Goal: Information Seeking & Learning: Learn about a topic

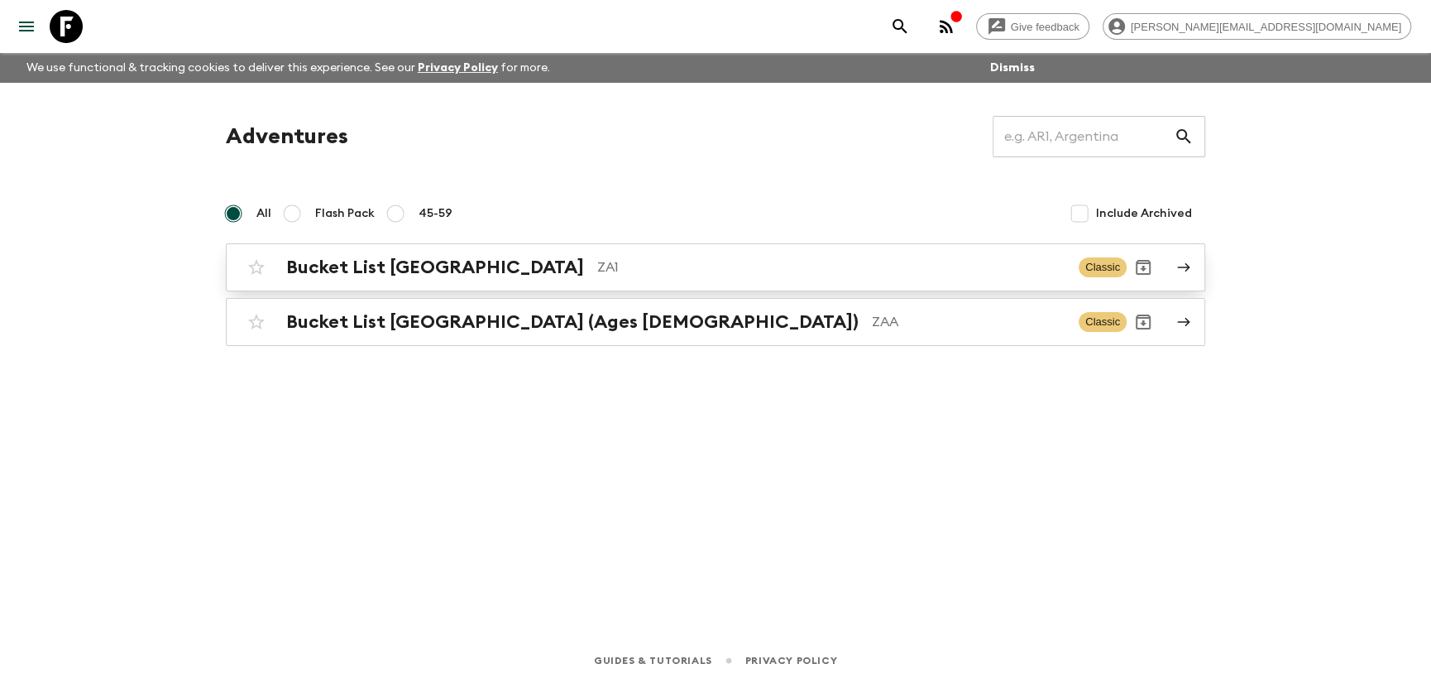
click at [363, 271] on h2 "Bucket List [GEOGRAPHIC_DATA]" at bounding box center [435, 267] width 298 height 22
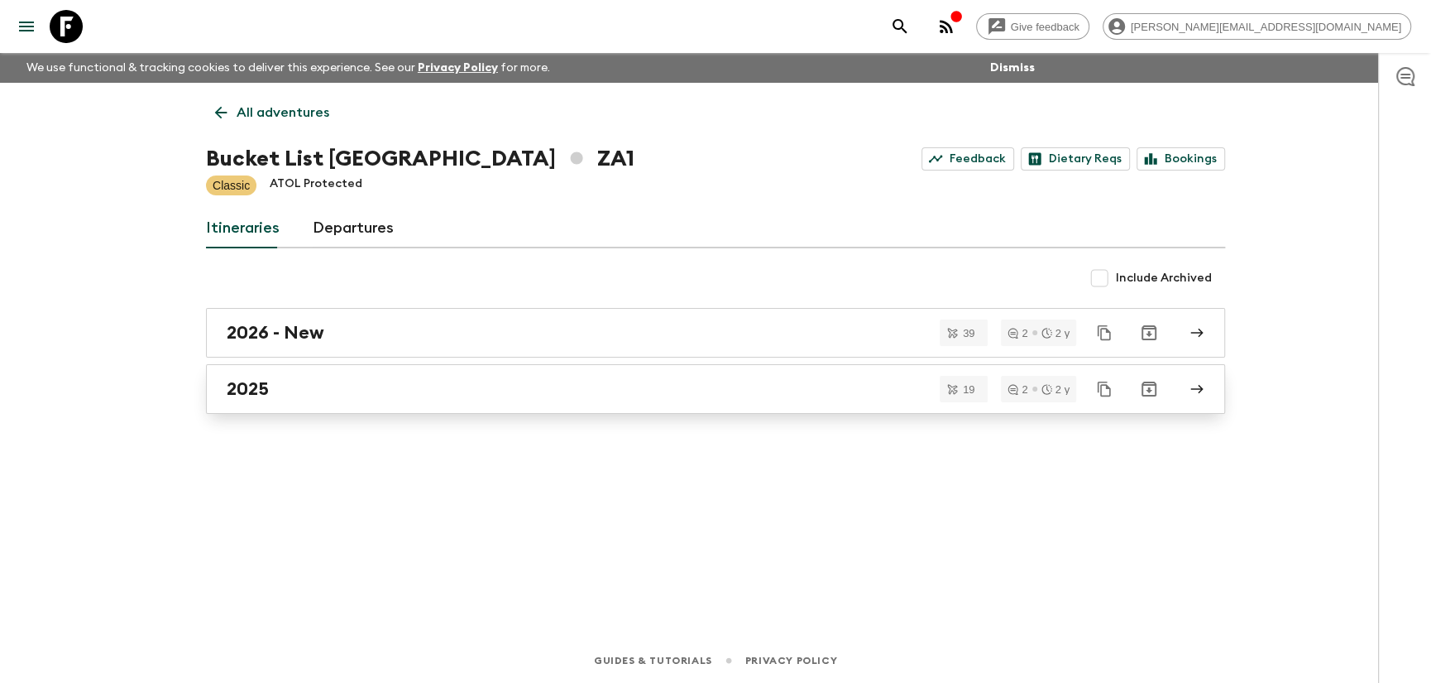
click at [295, 395] on div "2025" at bounding box center [700, 389] width 946 height 22
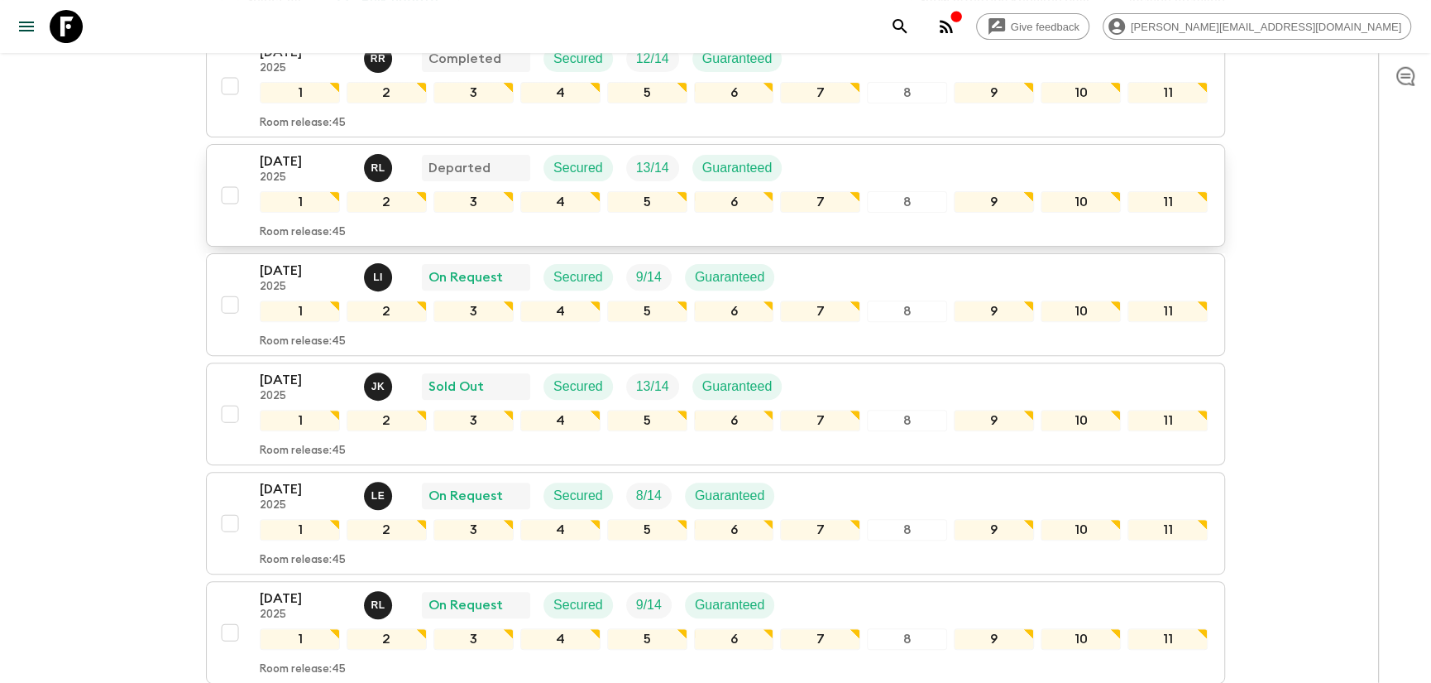
scroll to position [354, 0]
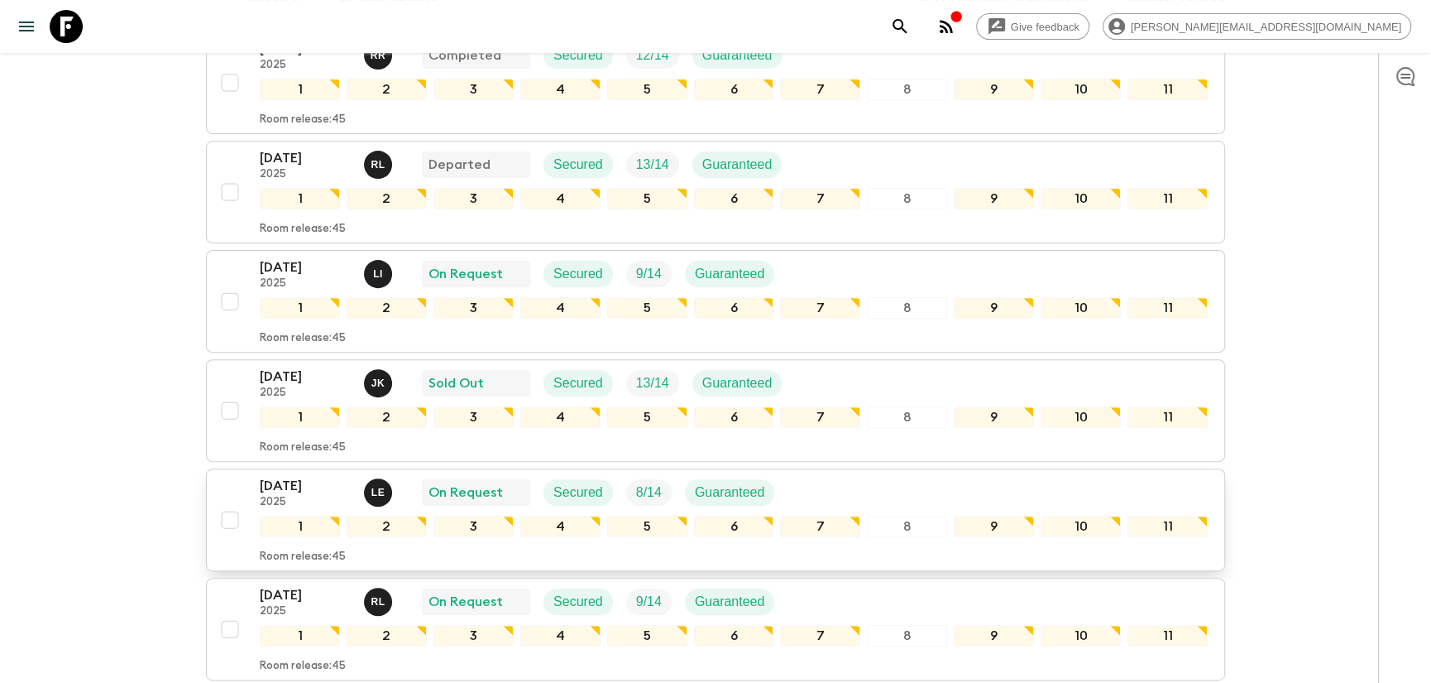
click at [322, 476] on p "[DATE]" at bounding box center [305, 486] width 91 height 20
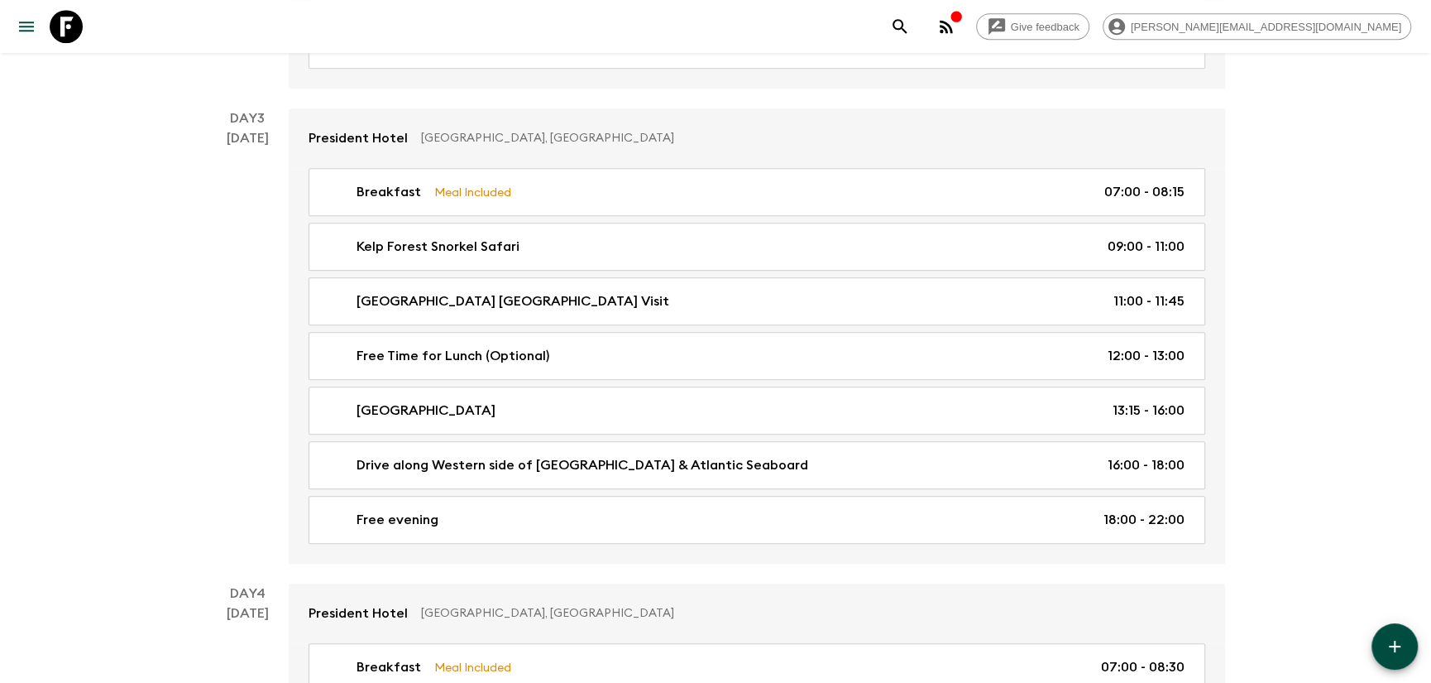
scroll to position [1064, 0]
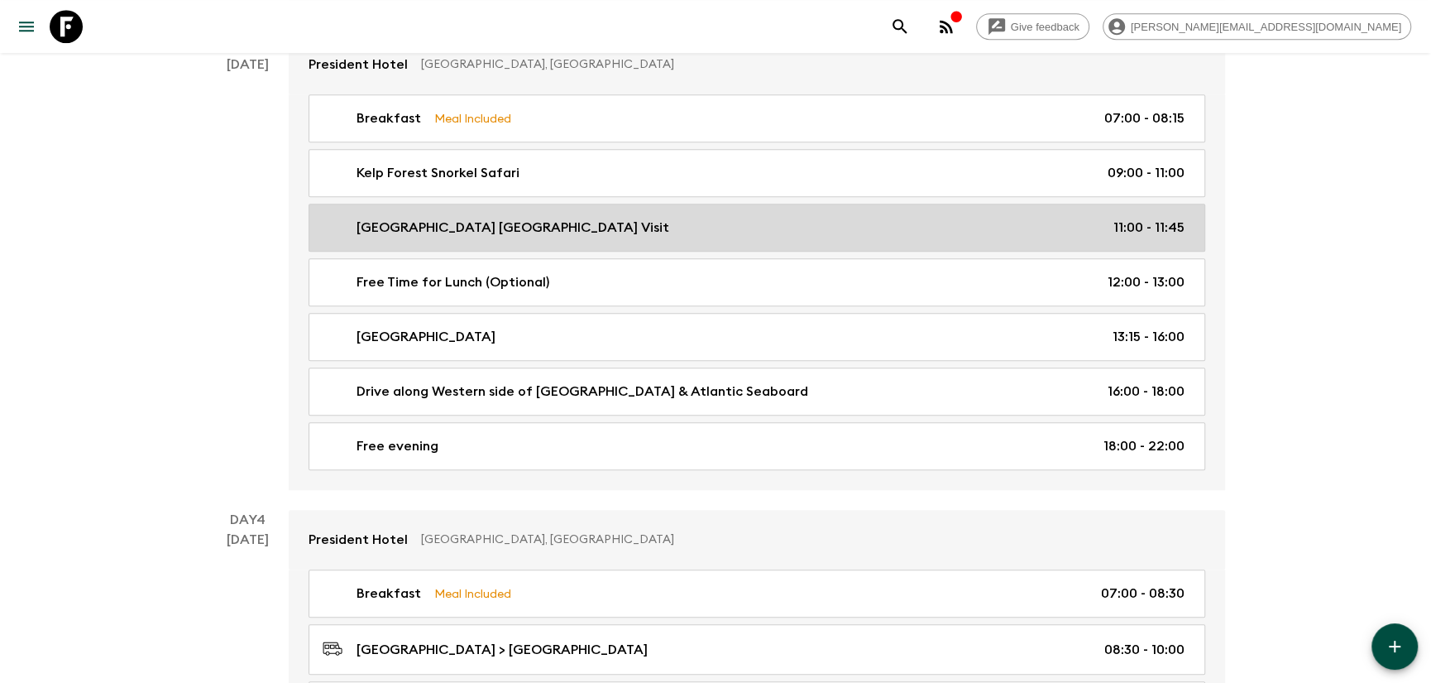
click at [521, 237] on p "[GEOGRAPHIC_DATA] [GEOGRAPHIC_DATA] Visit" at bounding box center [513, 228] width 313 height 20
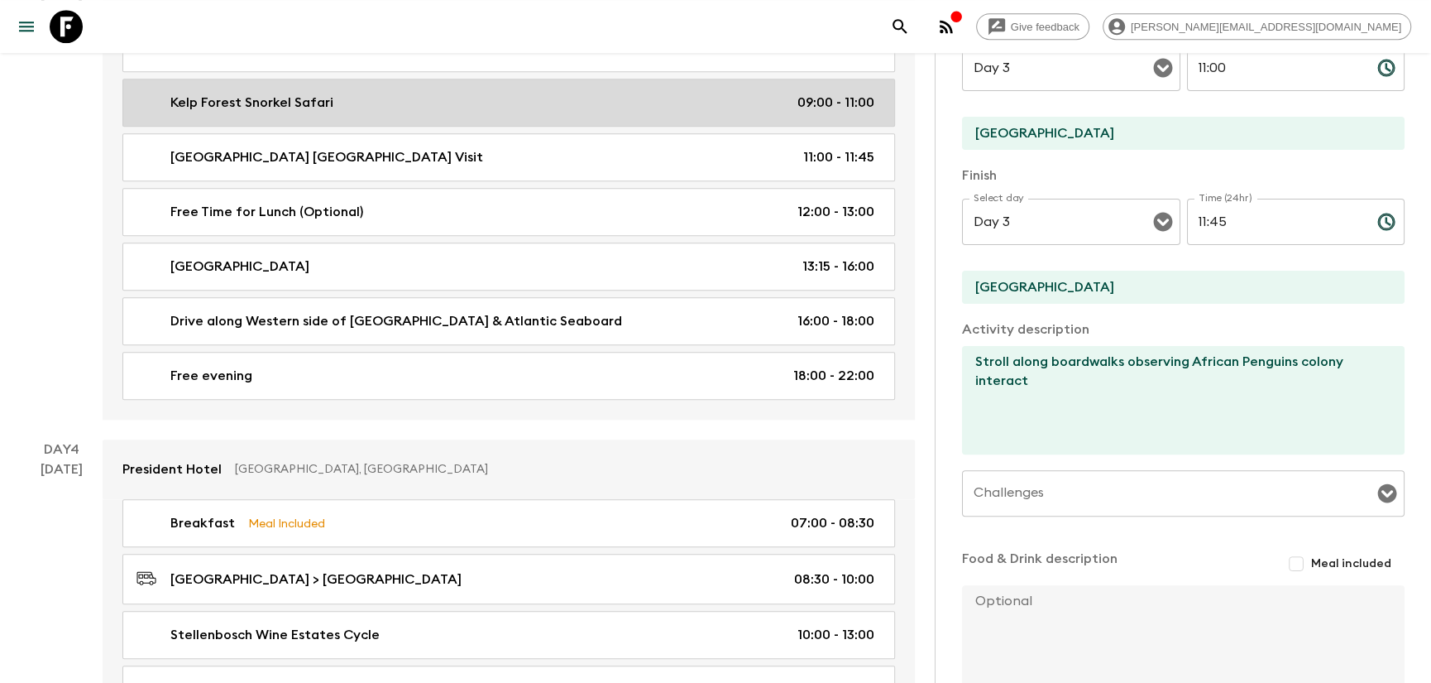
scroll to position [1419, 0]
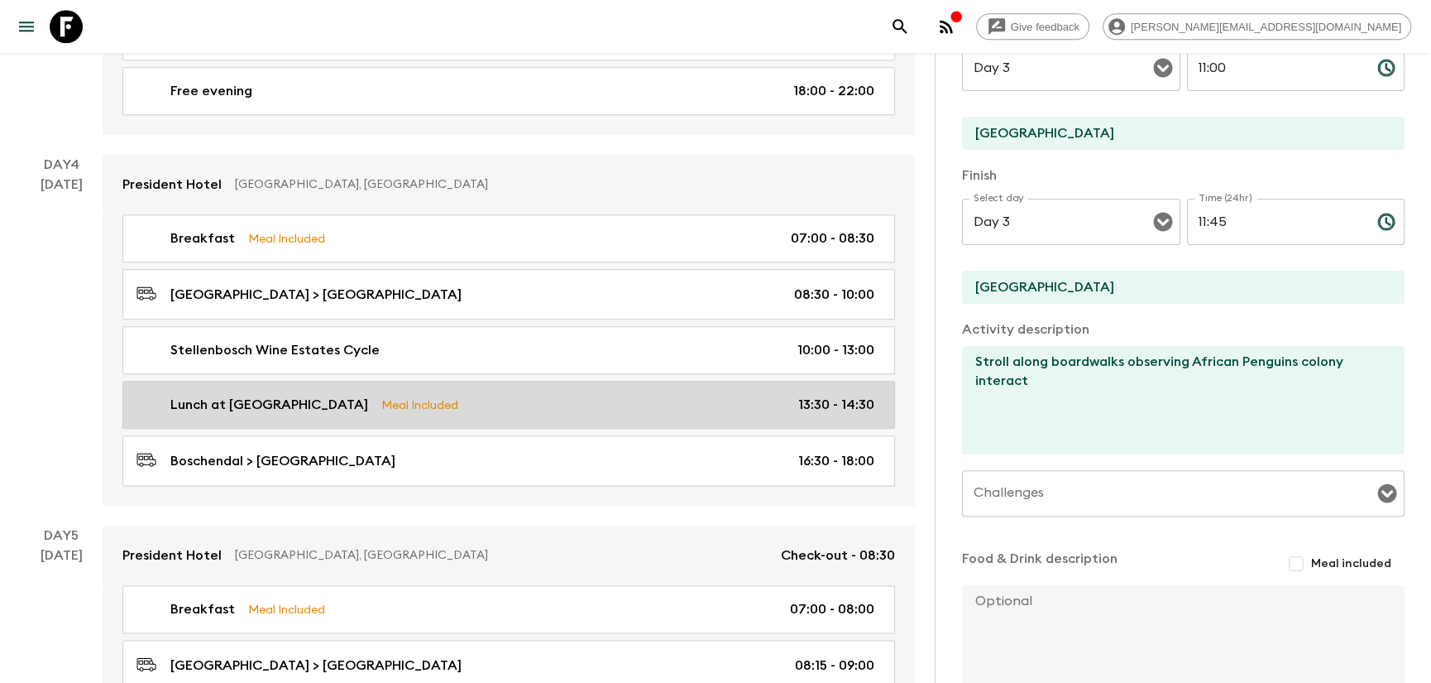
click at [295, 404] on p "Lunch at [GEOGRAPHIC_DATA]" at bounding box center [269, 405] width 198 height 20
type input "Lunch at [GEOGRAPHIC_DATA]"
type input "Boschendal"
type textarea "Summer-inspired three-course shared lunch for two with complimentary wine pairi…"
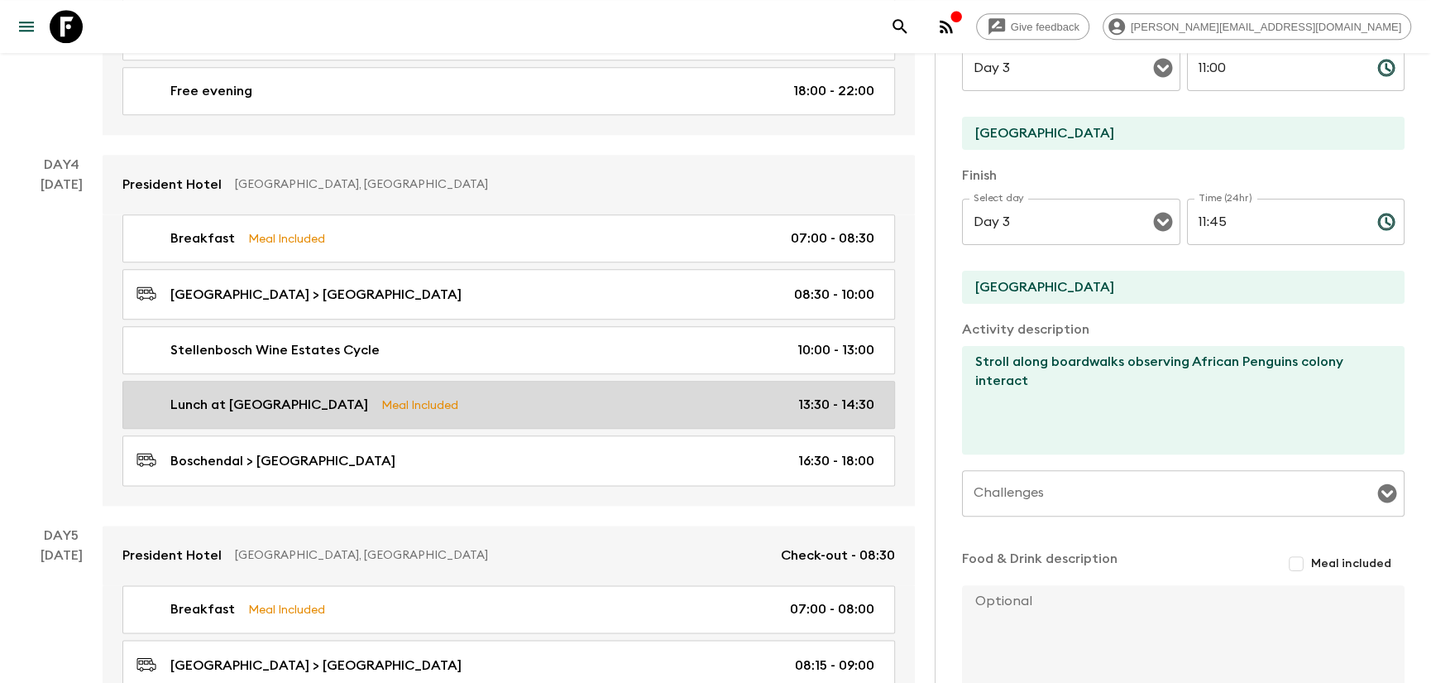
checkbox input "true"
type textarea "Lunch included"
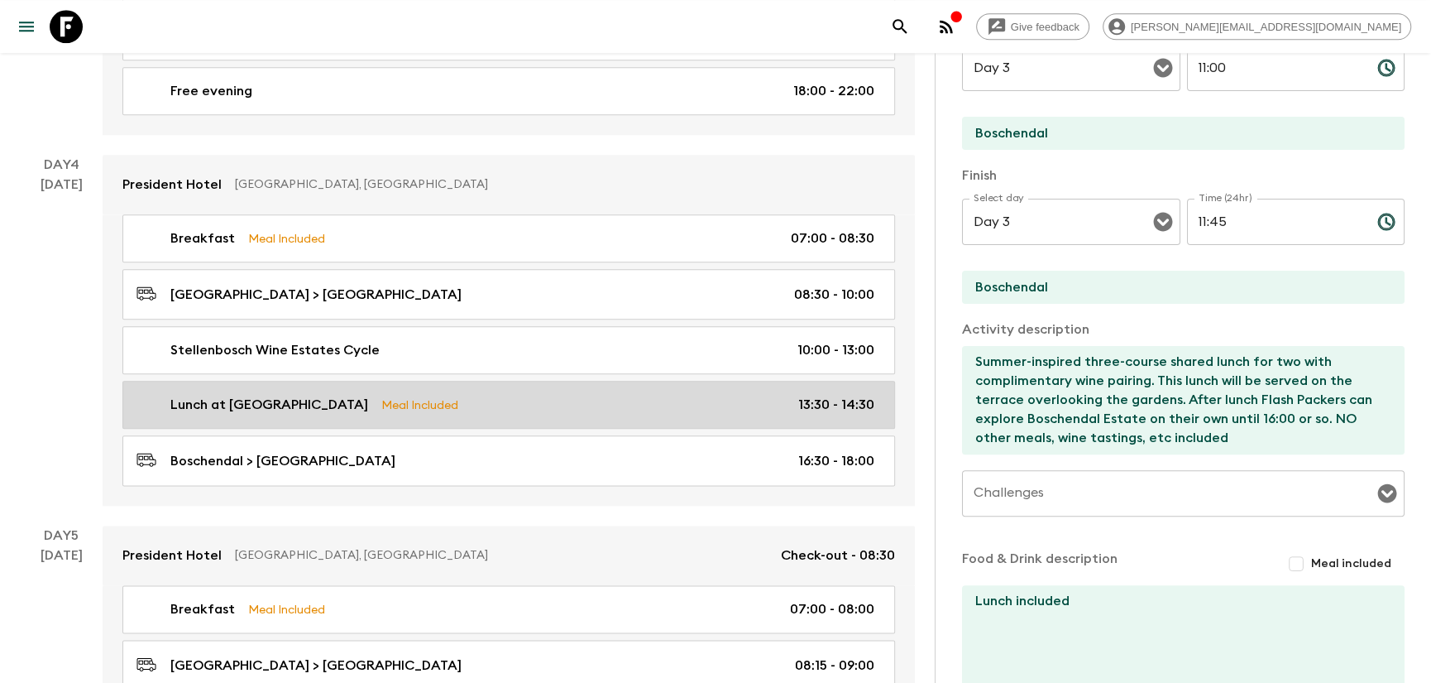
type input "Day 4"
type input "13:30"
type input "Day 4"
type input "14:30"
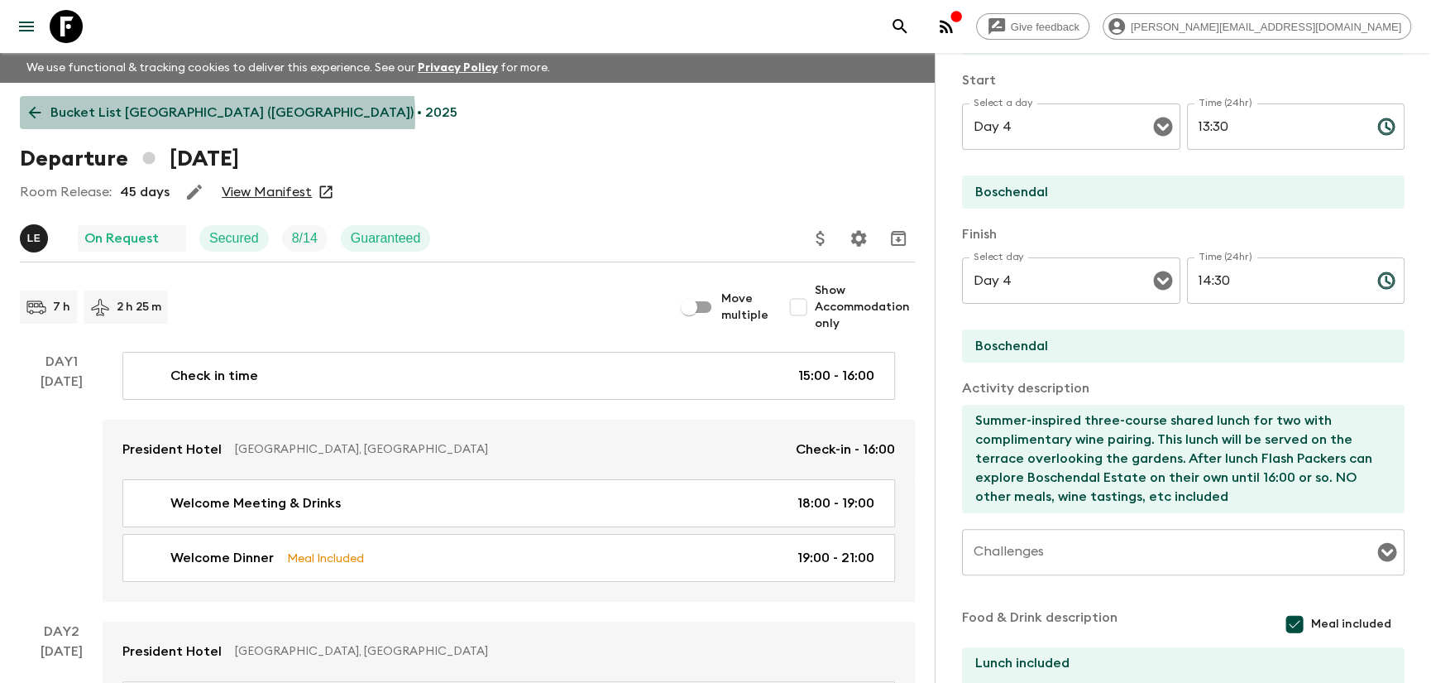
click at [217, 116] on p "Bucket List [GEOGRAPHIC_DATA] ([GEOGRAPHIC_DATA]) • 2025" at bounding box center [253, 113] width 407 height 20
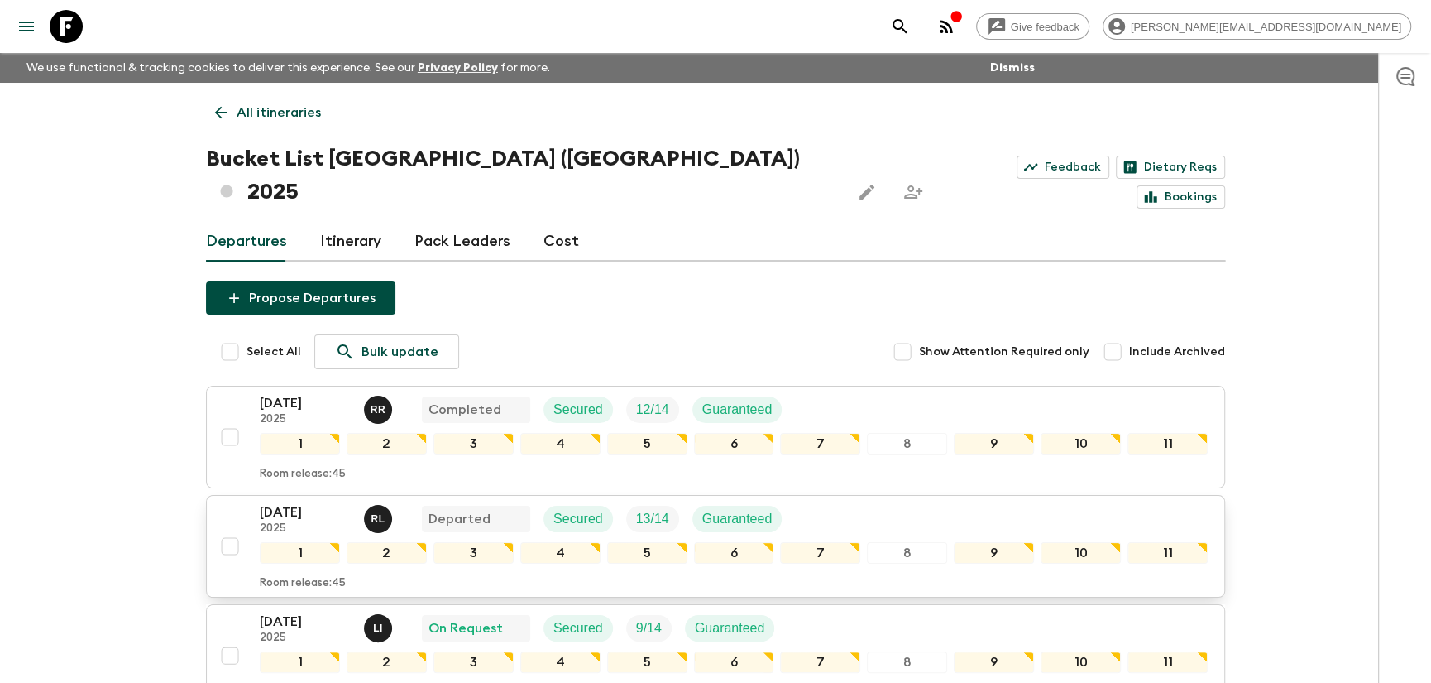
click at [272, 502] on p "[DATE]" at bounding box center [305, 512] width 91 height 20
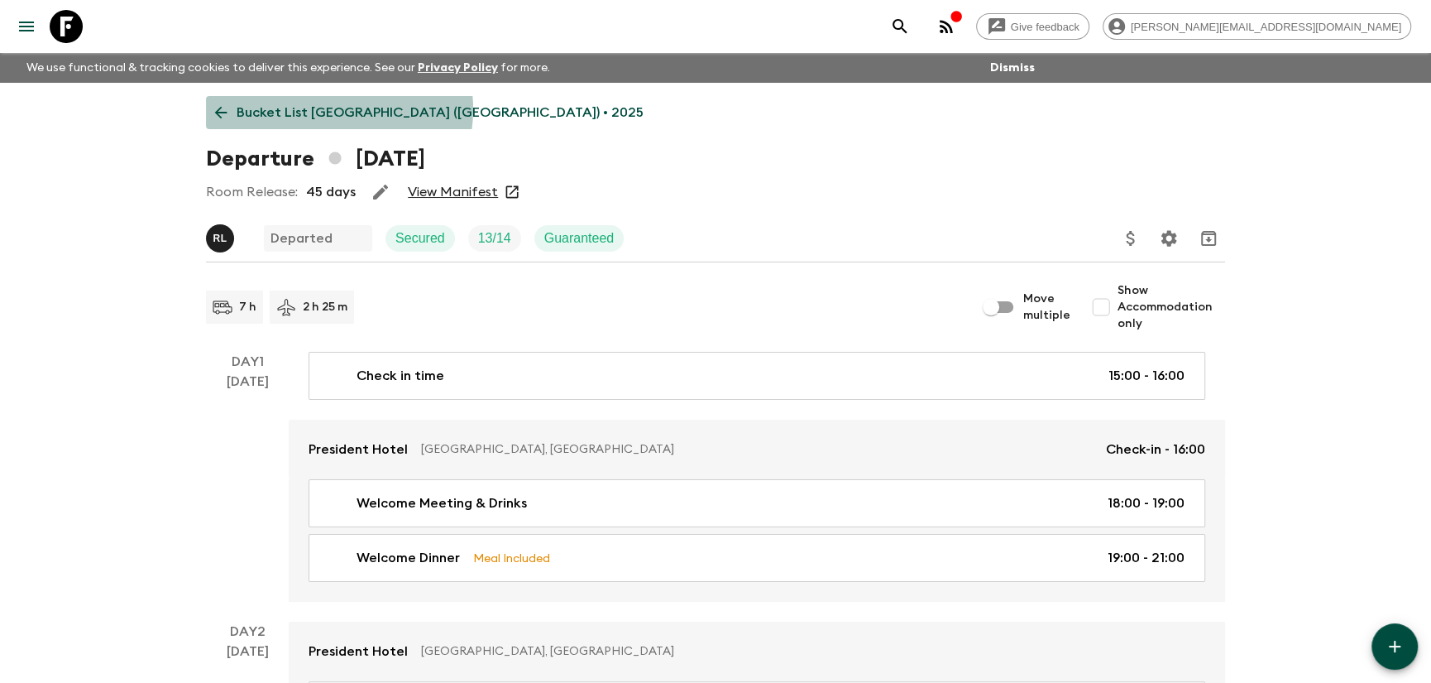
click at [331, 109] on p "Bucket List [GEOGRAPHIC_DATA] ([GEOGRAPHIC_DATA]) • 2025" at bounding box center [440, 113] width 407 height 20
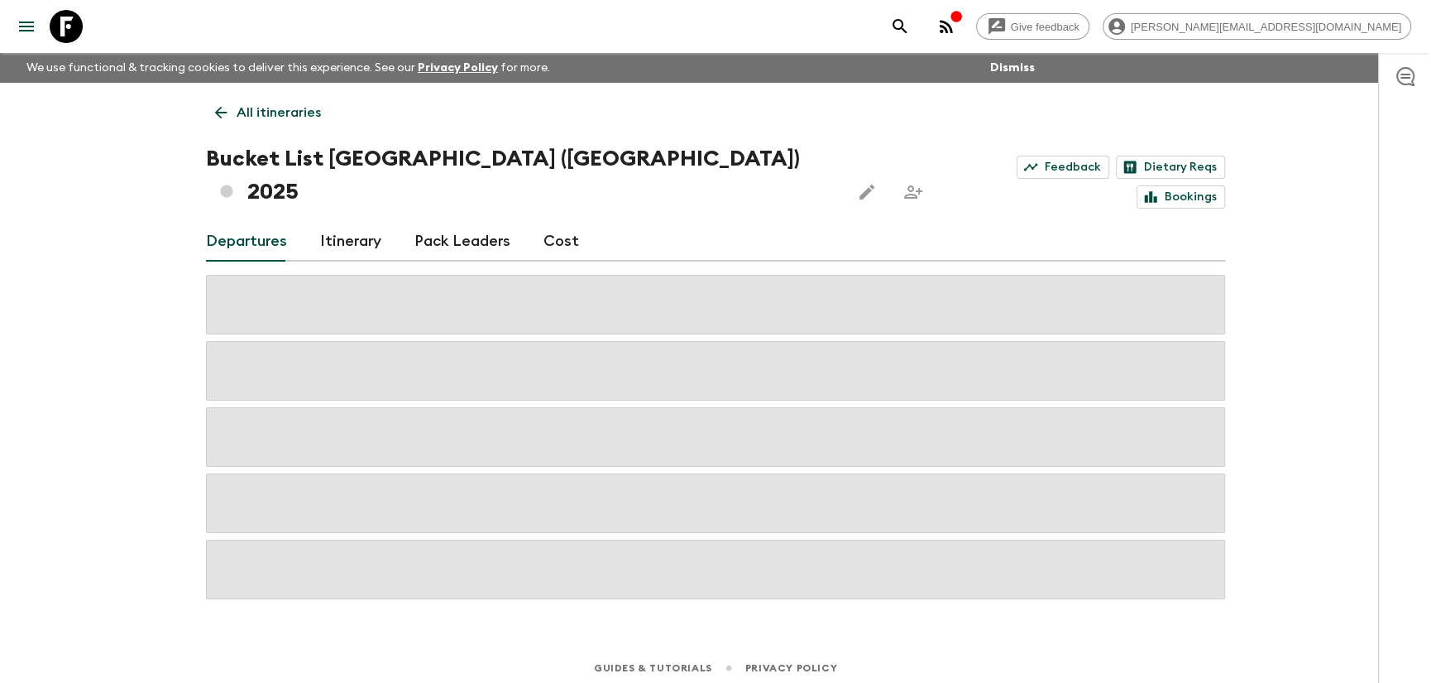
click at [308, 112] on p "All itineraries" at bounding box center [279, 113] width 84 height 20
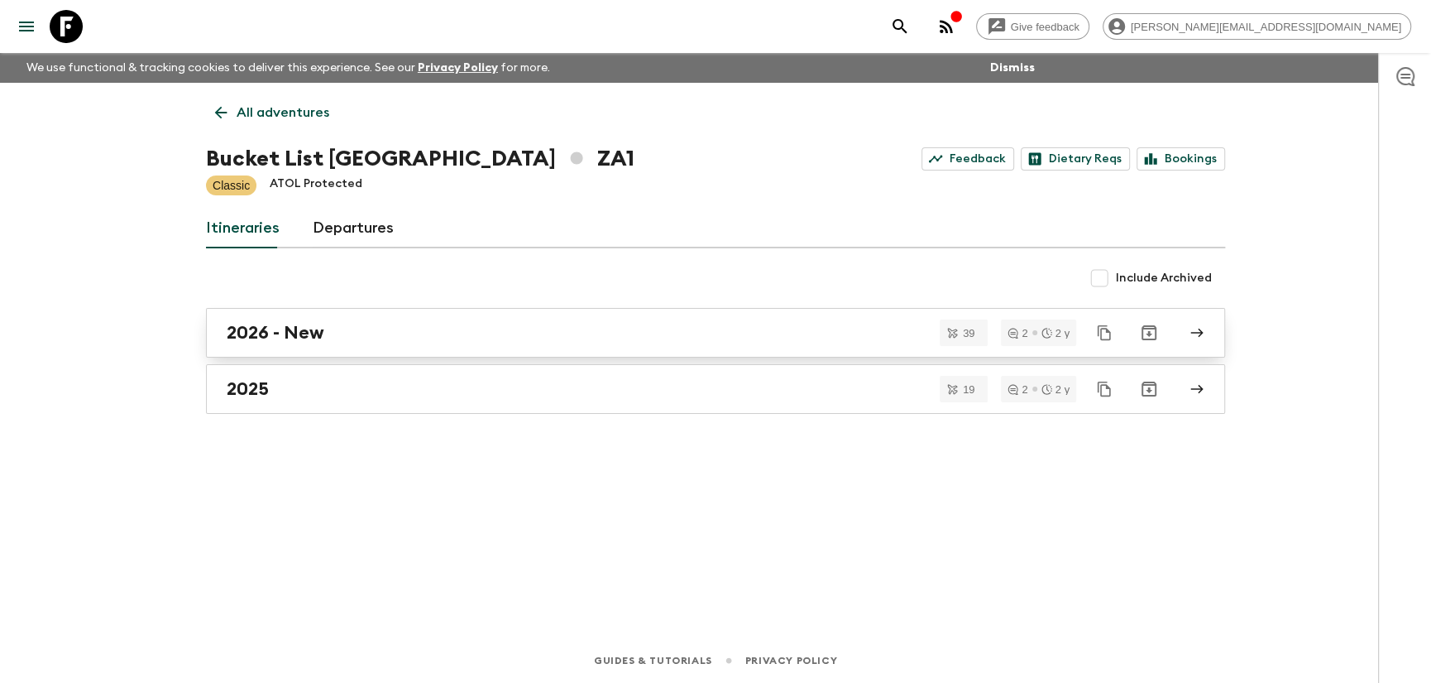
click at [276, 341] on h2 "2026 - New" at bounding box center [276, 333] width 98 height 22
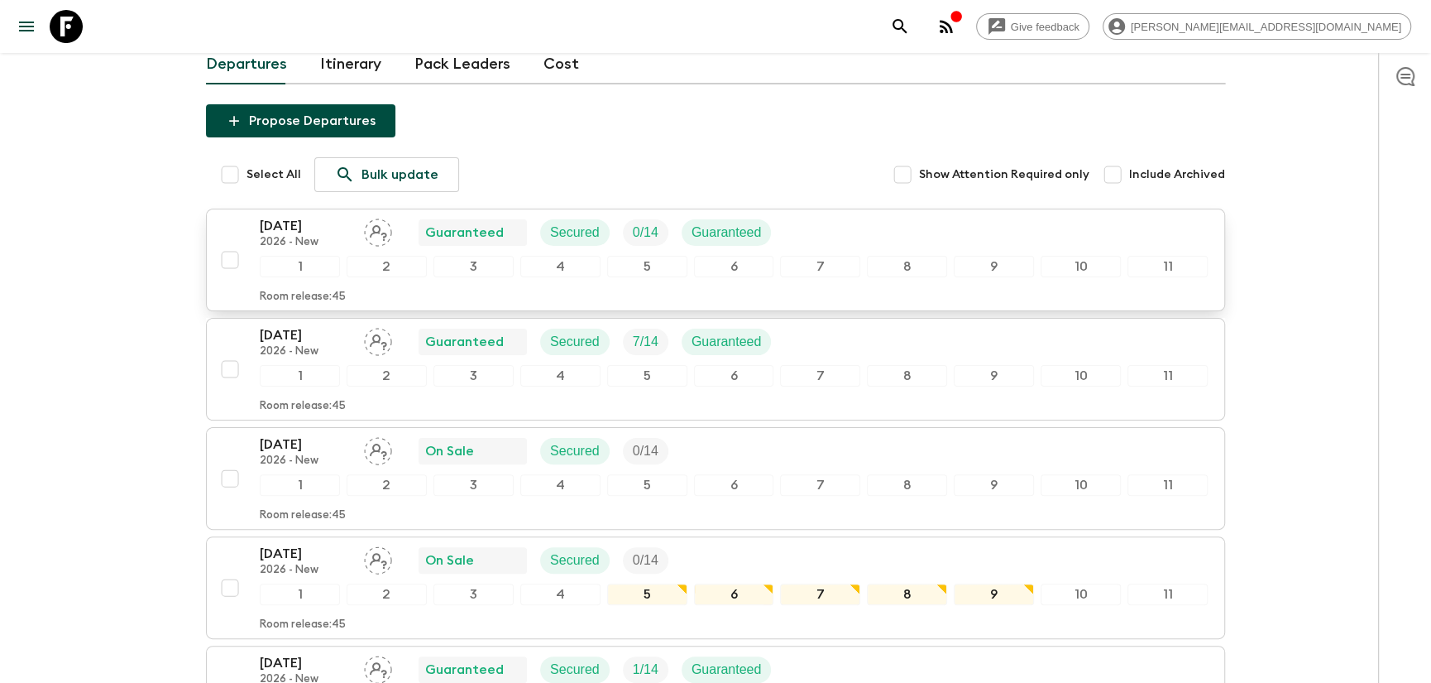
scroll to position [443, 0]
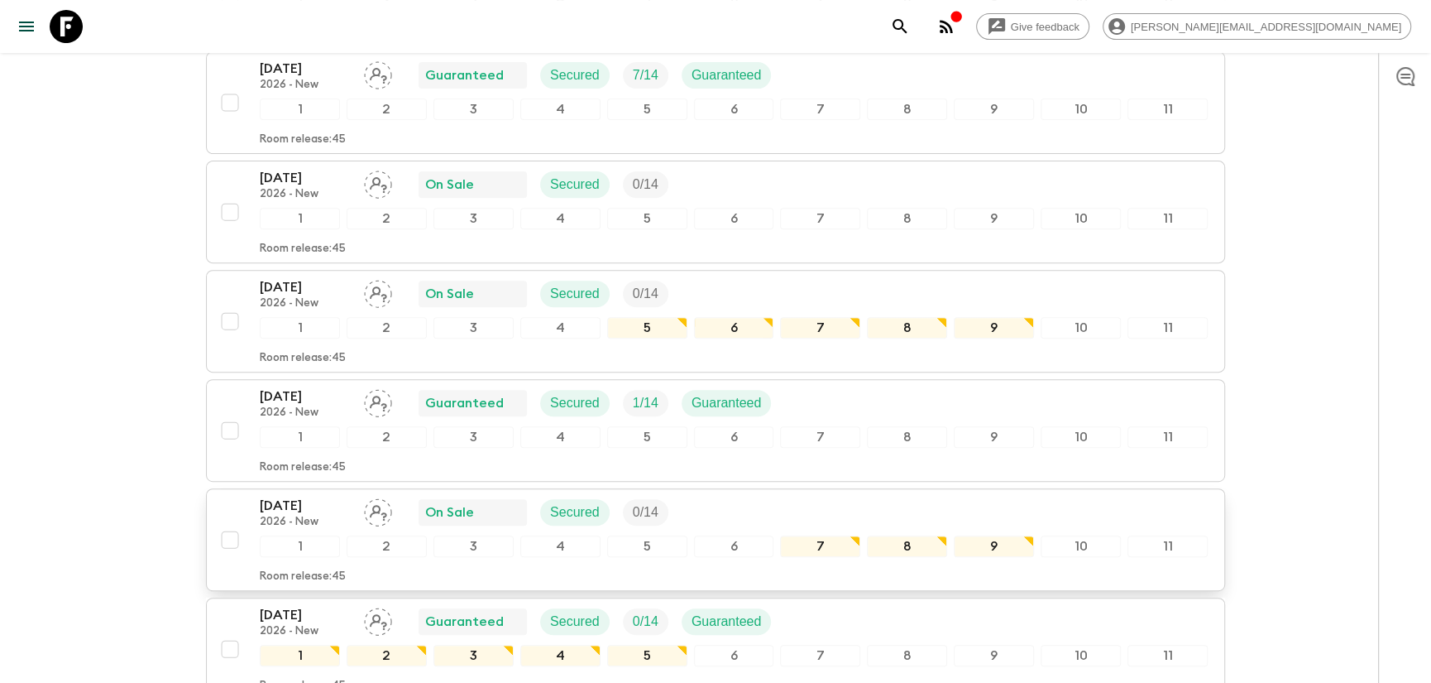
click at [304, 496] on p "[DATE]" at bounding box center [305, 506] width 91 height 20
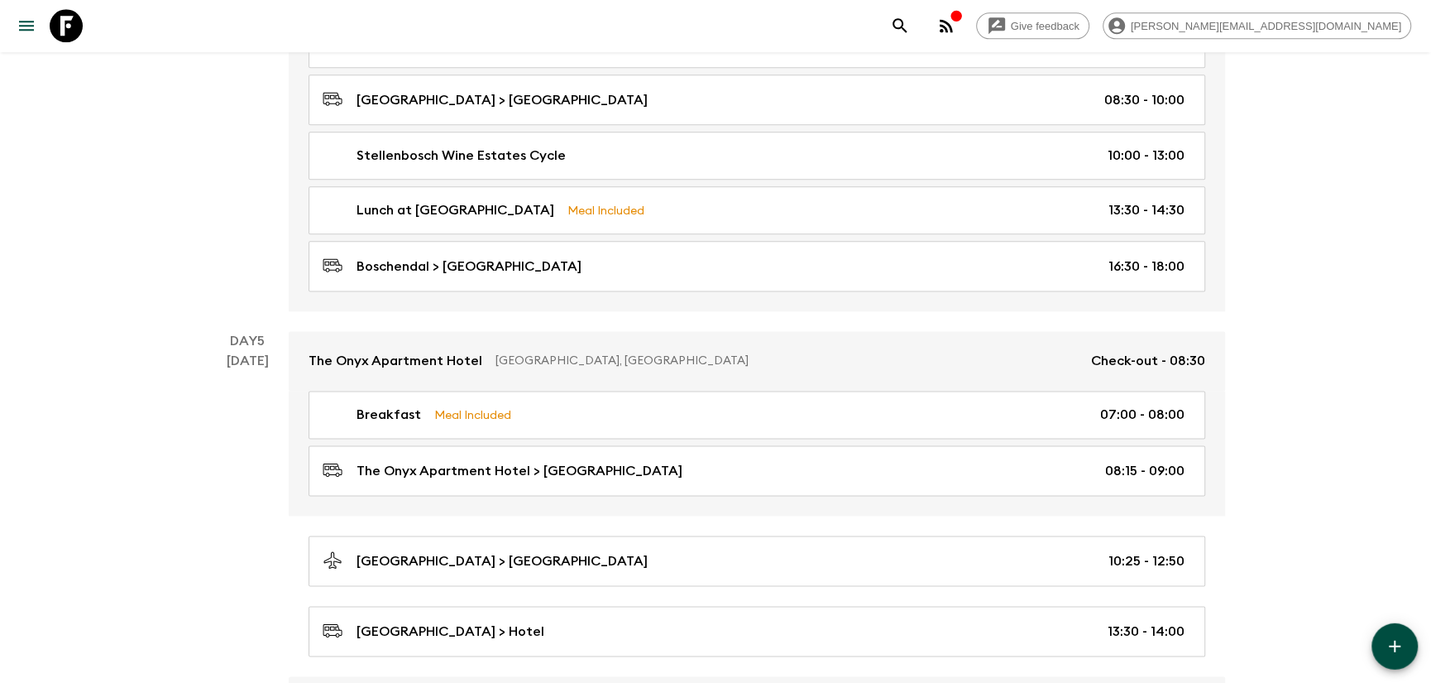
scroll to position [1684, 0]
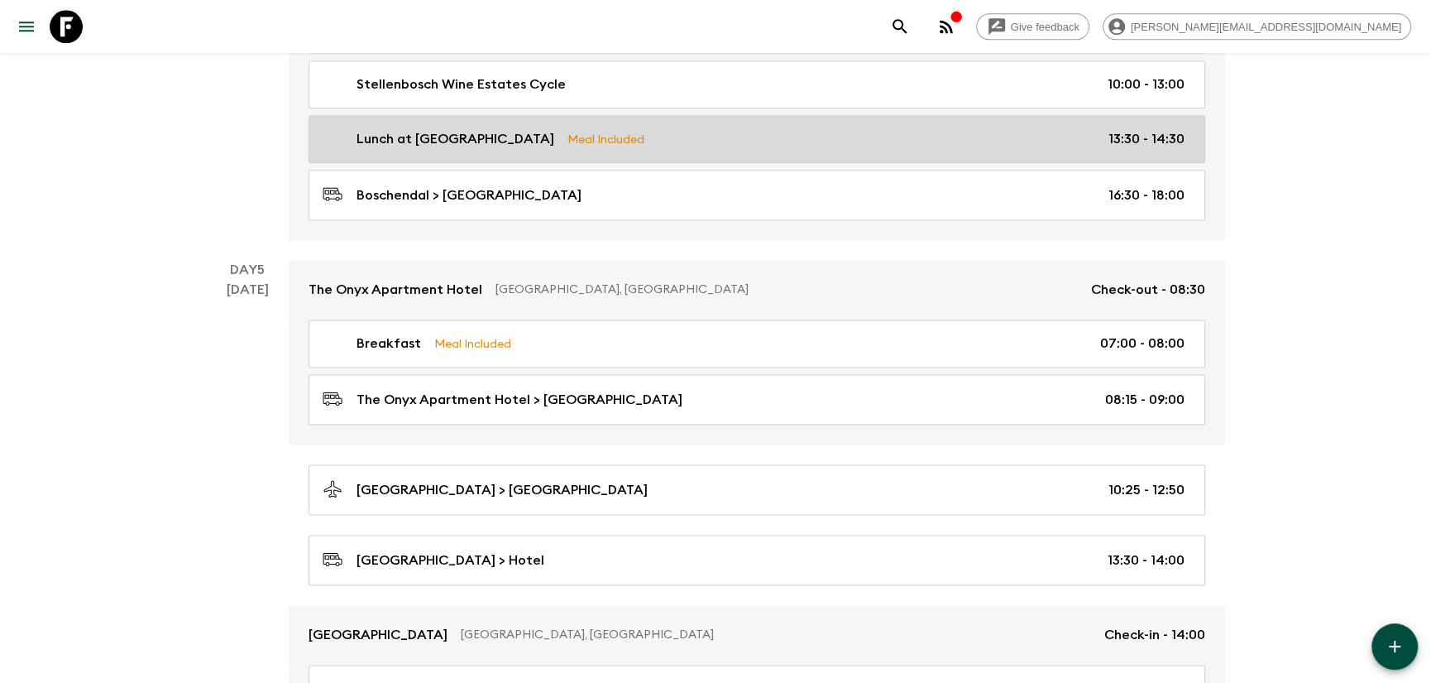
click at [571, 153] on link "Lunch at Boschendal Wine Estate Meal Included 13:30 - 14:30" at bounding box center [757, 139] width 897 height 48
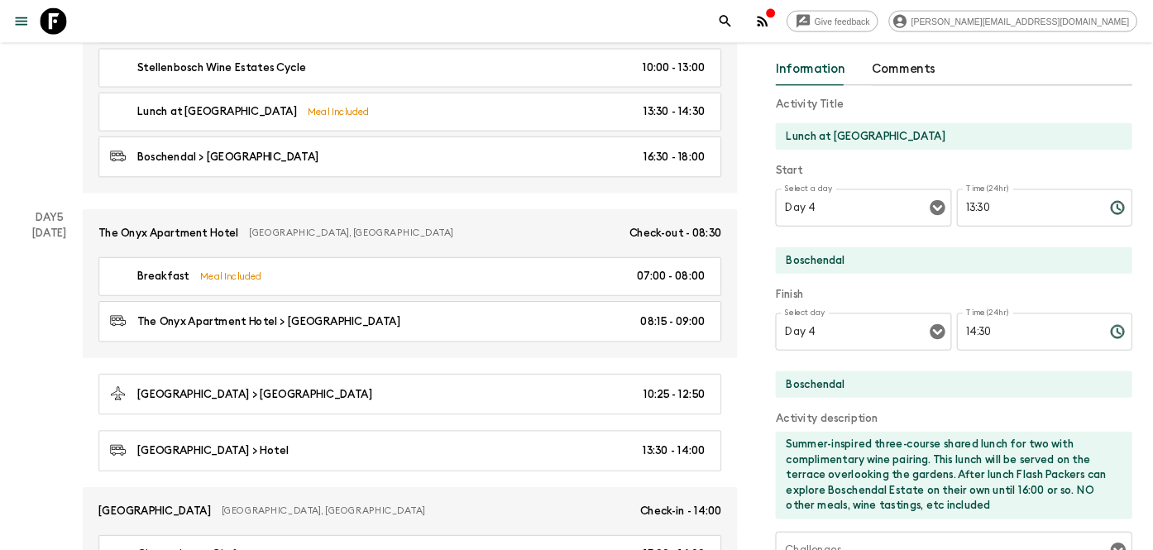
scroll to position [83, 0]
